Goal: Task Accomplishment & Management: Use online tool/utility

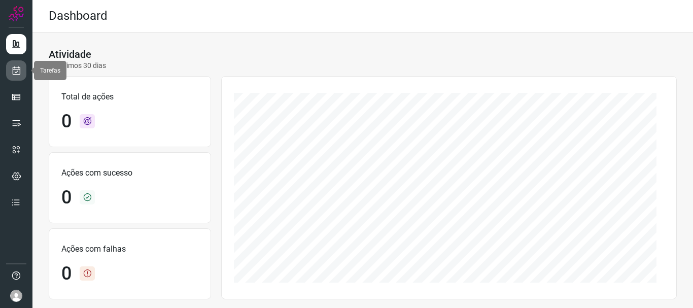
click at [19, 70] on icon at bounding box center [16, 70] width 11 height 10
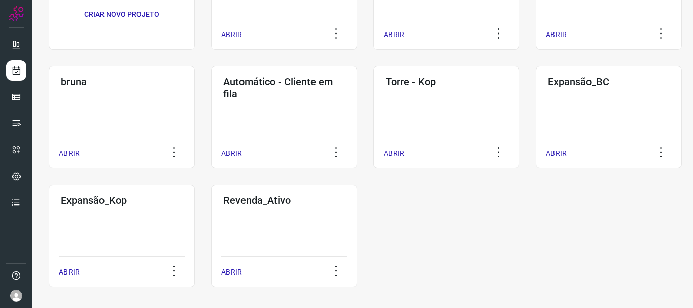
scroll to position [134, 0]
click at [67, 273] on p "ABRIR" at bounding box center [69, 271] width 21 height 11
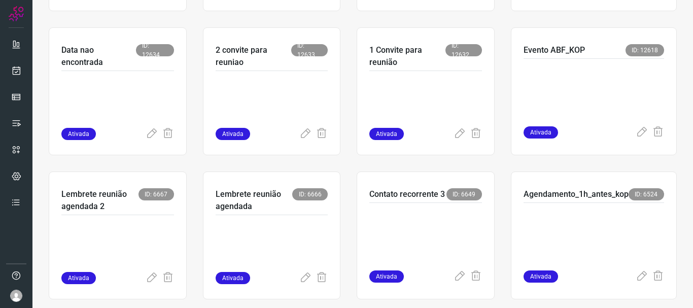
scroll to position [214, 0]
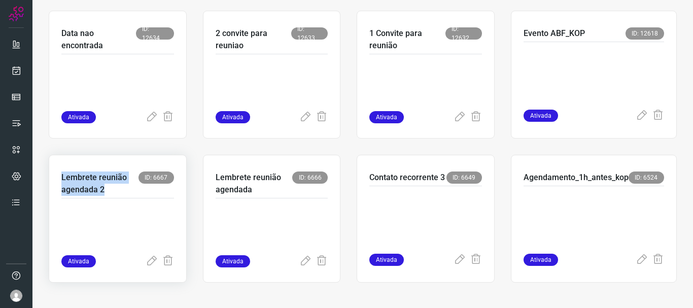
drag, startPoint x: 103, startPoint y: 193, endPoint x: 53, endPoint y: 178, distance: 52.5
click at [203, 178] on div "Lembrete reunião agendada 2 ID: 6667 Ativada" at bounding box center [272, 219] width 138 height 128
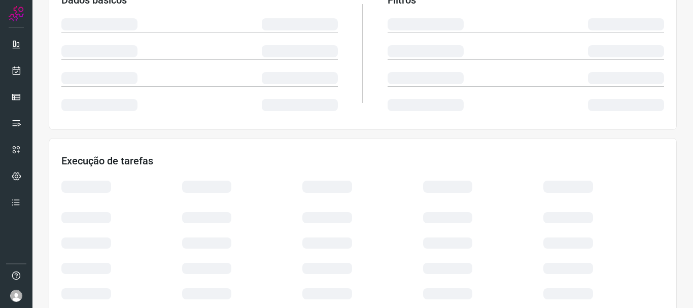
drag, startPoint x: 261, startPoint y: 192, endPoint x: 171, endPoint y: 135, distance: 106.9
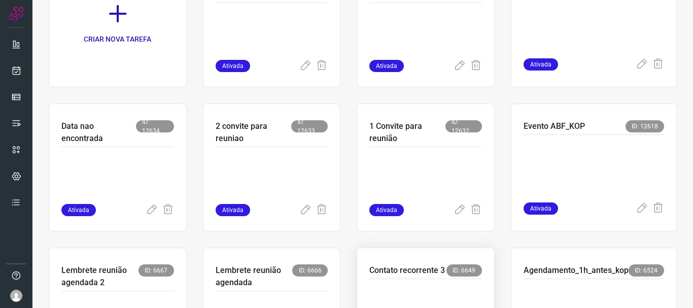
scroll to position [214, 0]
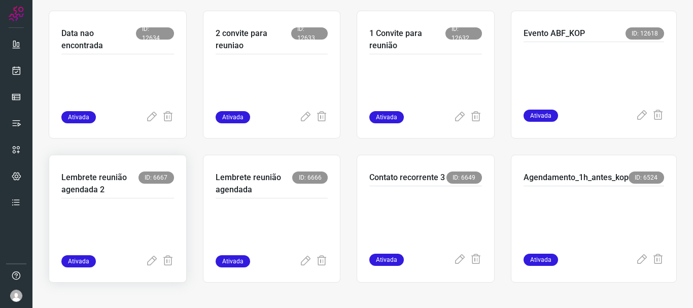
click at [89, 217] on p at bounding box center [117, 229] width 113 height 51
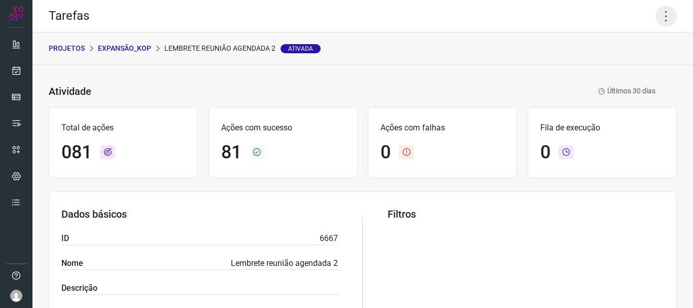
click at [663, 19] on icon at bounding box center [665, 16] width 21 height 21
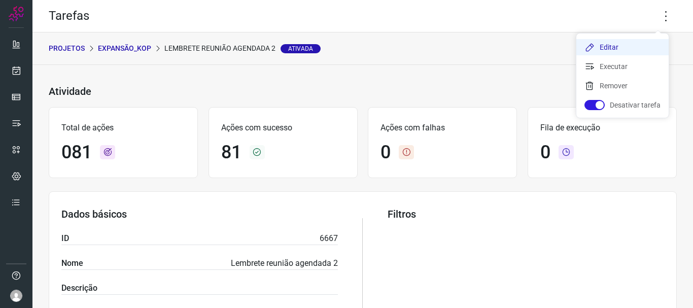
click at [622, 49] on li "Editar" at bounding box center [622, 47] width 92 height 16
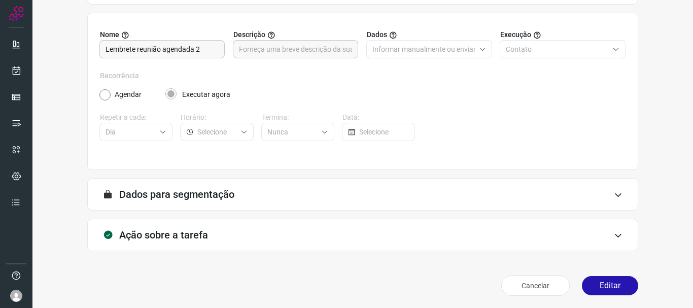
scroll to position [88, 0]
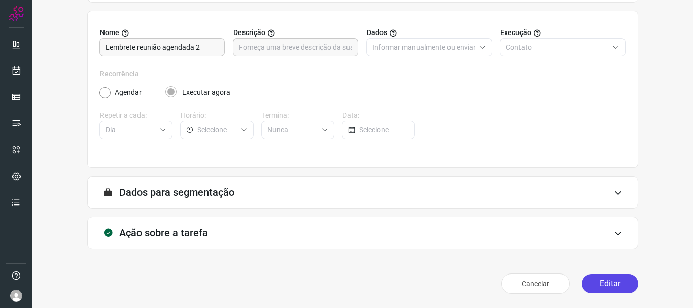
click at [594, 282] on button "Editar" at bounding box center [610, 283] width 56 height 19
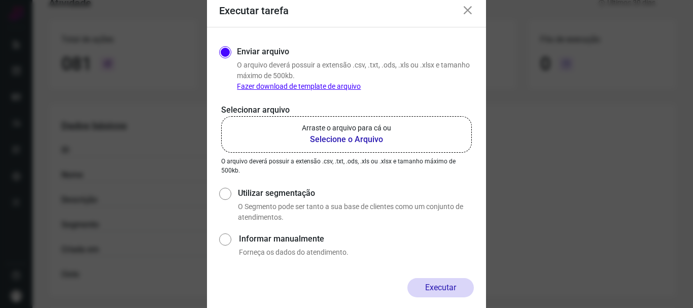
click at [325, 129] on p "Arraste o arquivo para cá ou" at bounding box center [346, 128] width 89 height 11
click at [0, 0] on input "Arraste o arquivo para cá ou Selecione o Arquivo" at bounding box center [0, 0] width 0 height 0
click at [472, 14] on icon at bounding box center [468, 11] width 12 height 12
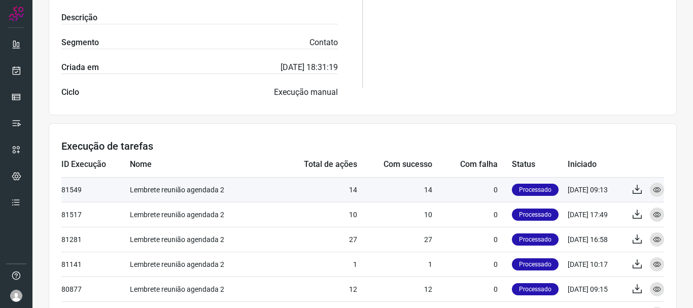
scroll to position [291, 0]
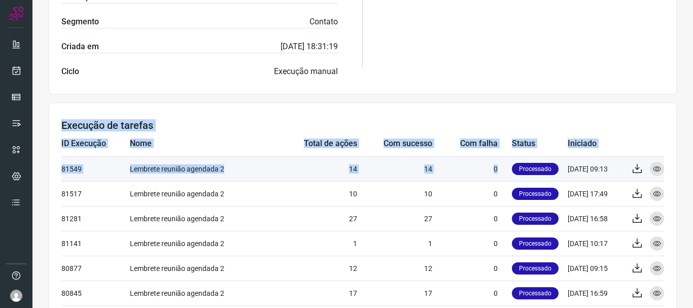
drag, startPoint x: 57, startPoint y: 163, endPoint x: 489, endPoint y: 170, distance: 432.7
click at [489, 170] on section "Execução de tarefas ID Execução Nome Total de ações Com sucesso Com falha Statu…" at bounding box center [363, 274] width 628 height 344
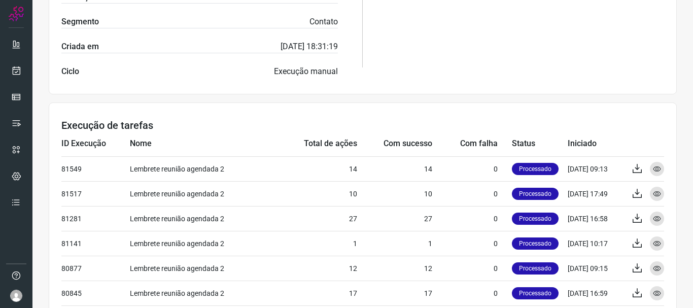
click at [475, 110] on section "Execução de tarefas ID Execução Nome Total de ações Com sucesso Com falha Statu…" at bounding box center [363, 274] width 628 height 344
